Goal: Register for event/course

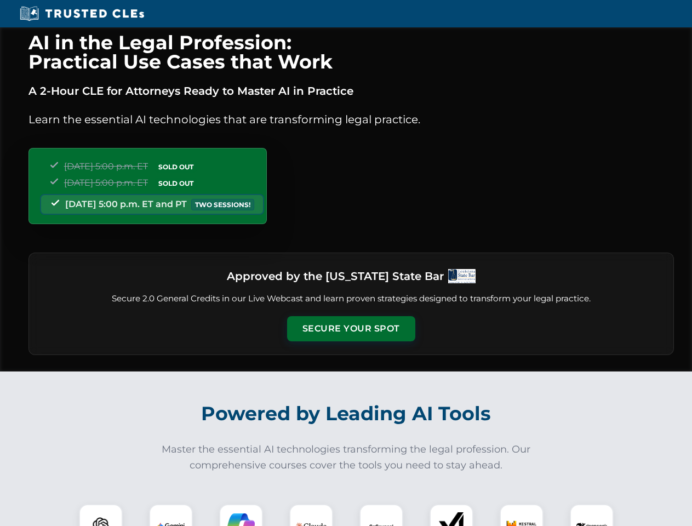
click at [351, 329] on button "Secure Your Spot" at bounding box center [351, 328] width 128 height 25
click at [101, 515] on img at bounding box center [101, 526] width 32 height 32
